Goal: Task Accomplishment & Management: Use online tool/utility

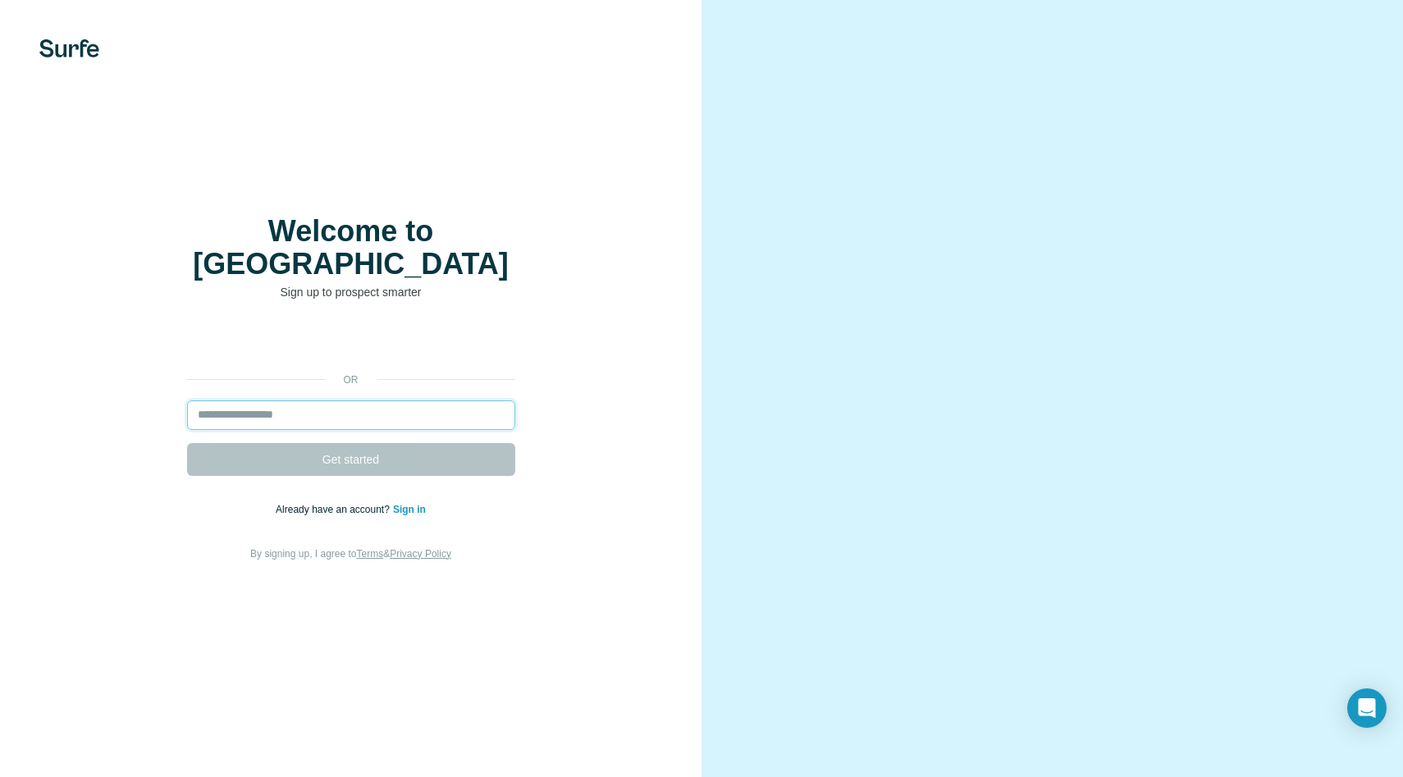
click at [406, 400] on input "email" at bounding box center [351, 415] width 328 height 30
click at [320, 405] on input "email" at bounding box center [351, 415] width 328 height 30
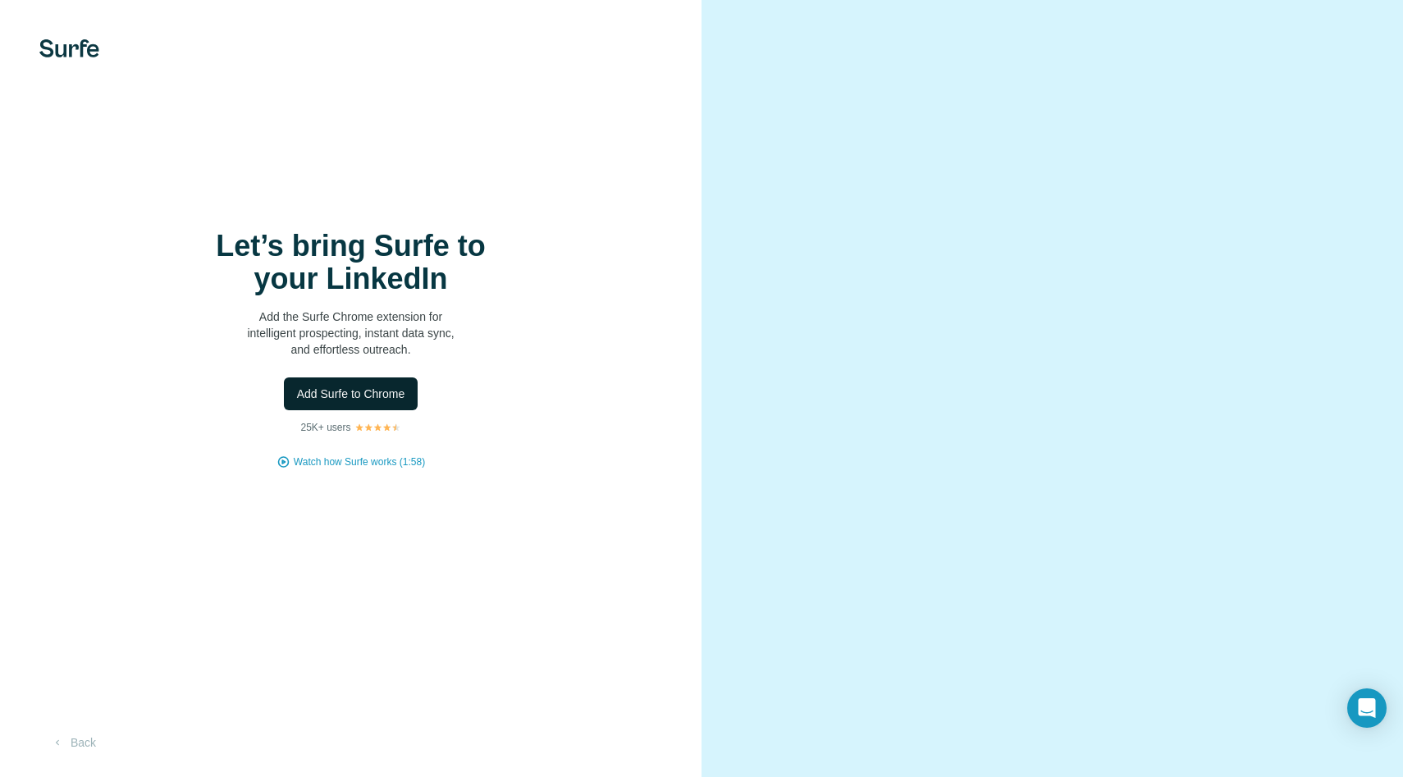
click at [386, 393] on span "Add Surfe to Chrome" at bounding box center [351, 394] width 108 height 16
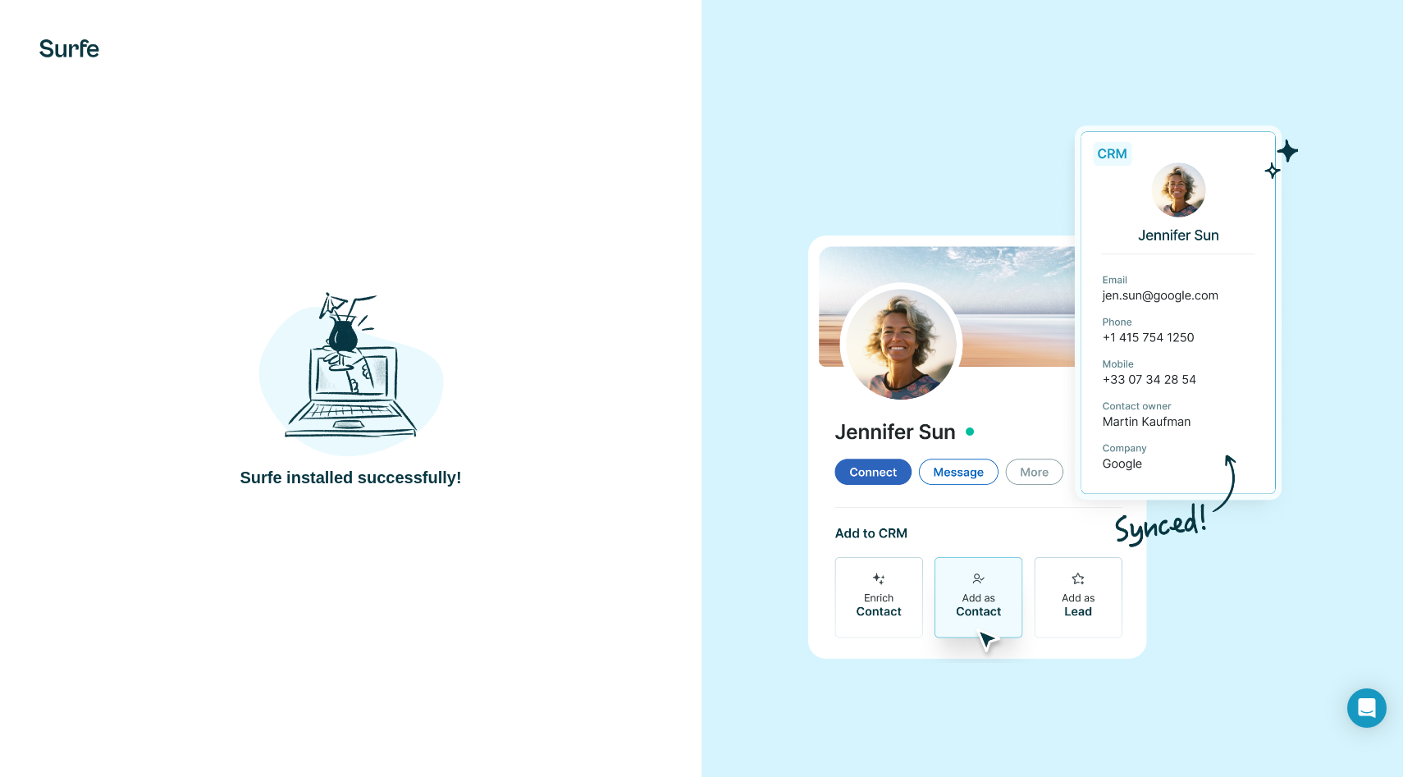
click at [386, 368] on img at bounding box center [350, 373] width 185 height 171
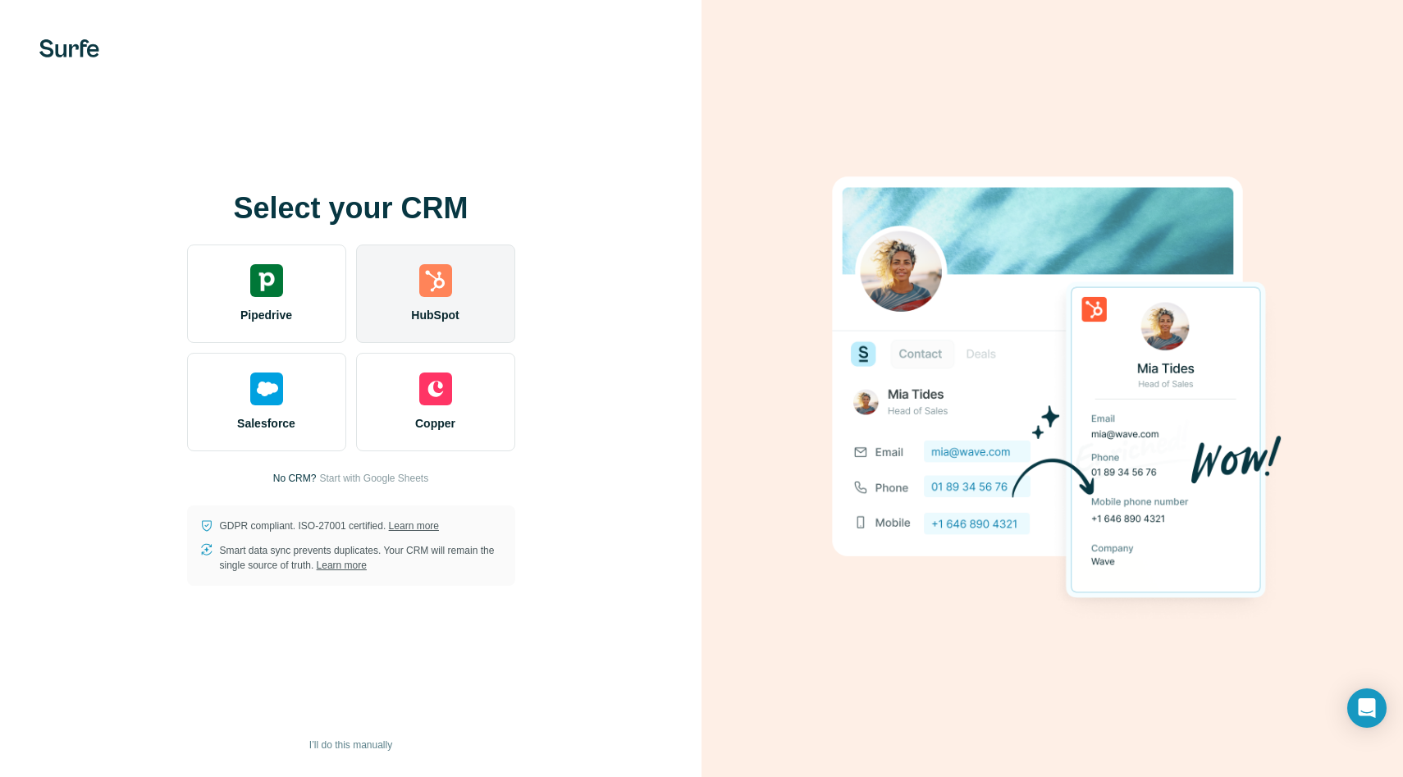
click at [408, 285] on div "HubSpot" at bounding box center [435, 293] width 159 height 98
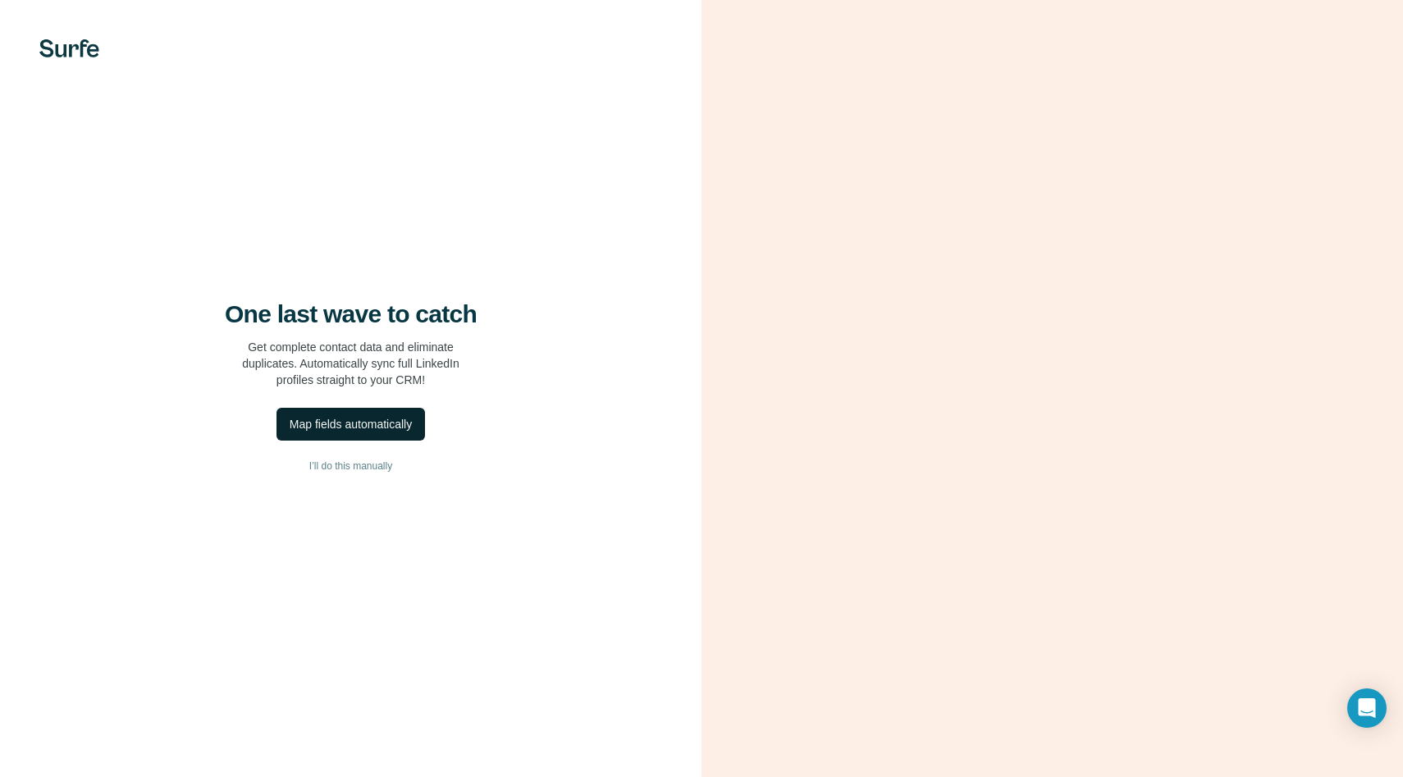
click at [376, 432] on div "Map fields automatically" at bounding box center [351, 424] width 122 height 16
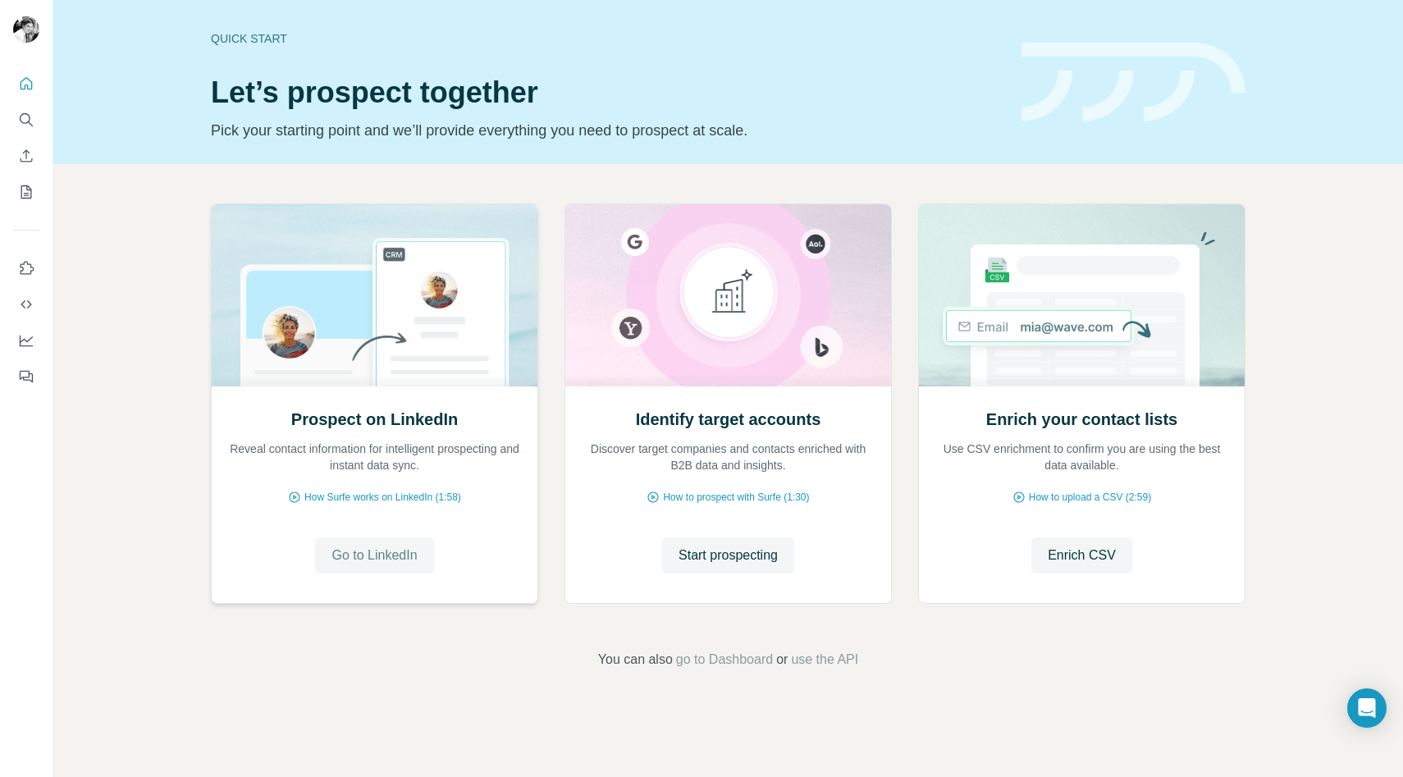
click at [400, 564] on span "Go to LinkedIn" at bounding box center [373, 556] width 85 height 20
